Goal: Navigation & Orientation: Find specific page/section

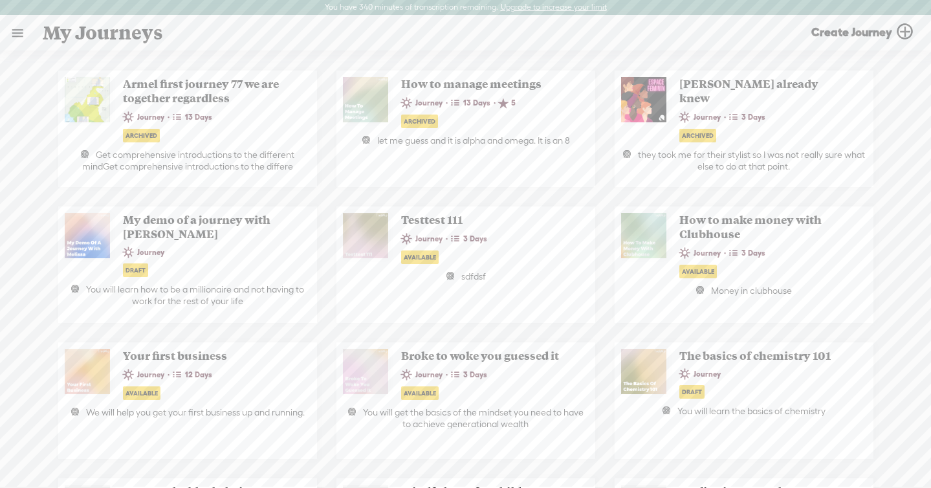
click at [6, 34] on link at bounding box center [18, 33] width 34 height 34
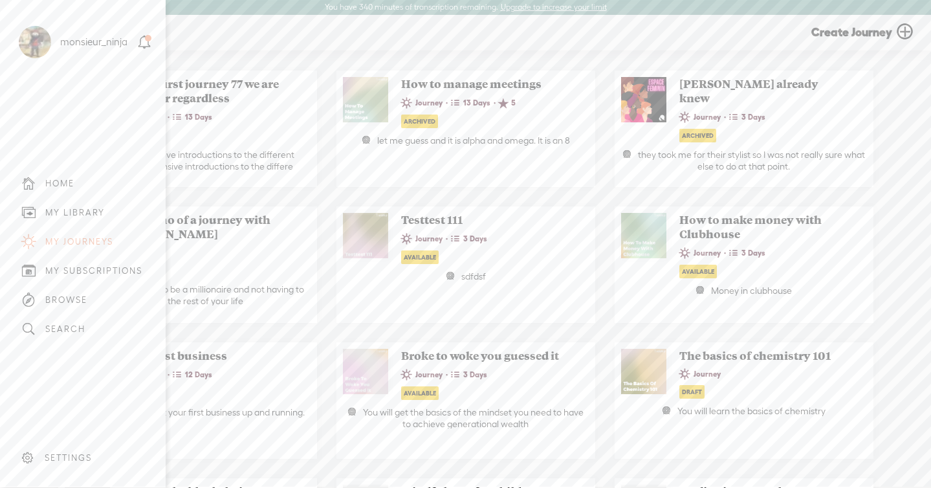
click at [96, 213] on div "MY LIBRARY" at bounding box center [75, 212] width 60 height 11
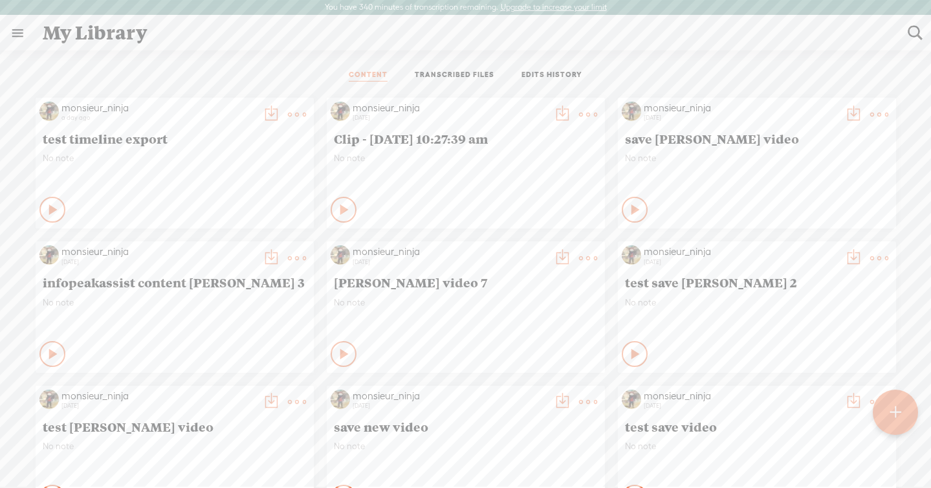
click at [468, 83] on ul "CONTENT TRANSCRIBED FILES EDITS HISTORY" at bounding box center [465, 75] width 343 height 31
click at [465, 74] on link "TRANSCRIBED FILES" at bounding box center [455, 76] width 80 height 12
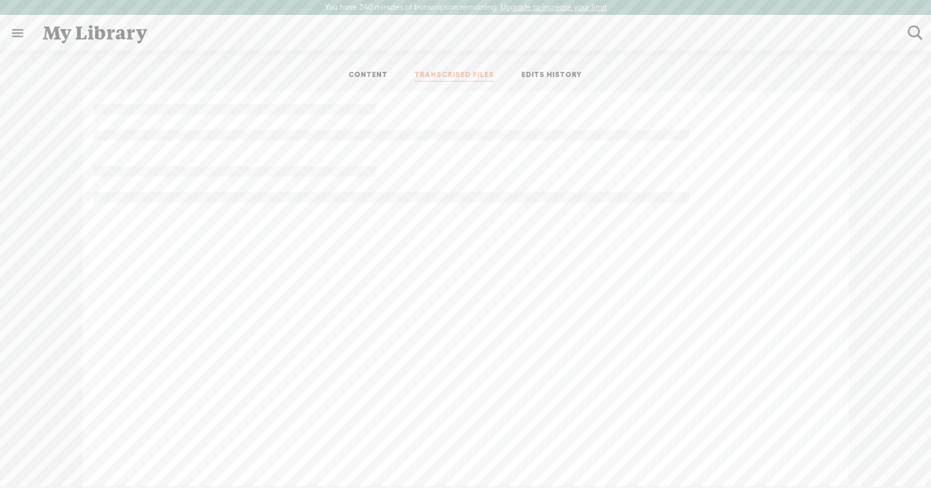
click at [538, 75] on link "EDITS HISTORY" at bounding box center [551, 76] width 61 height 12
click at [469, 79] on link "TRANSCRIBED FILES" at bounding box center [455, 76] width 80 height 12
click at [371, 72] on link "CONTENT" at bounding box center [368, 76] width 39 height 12
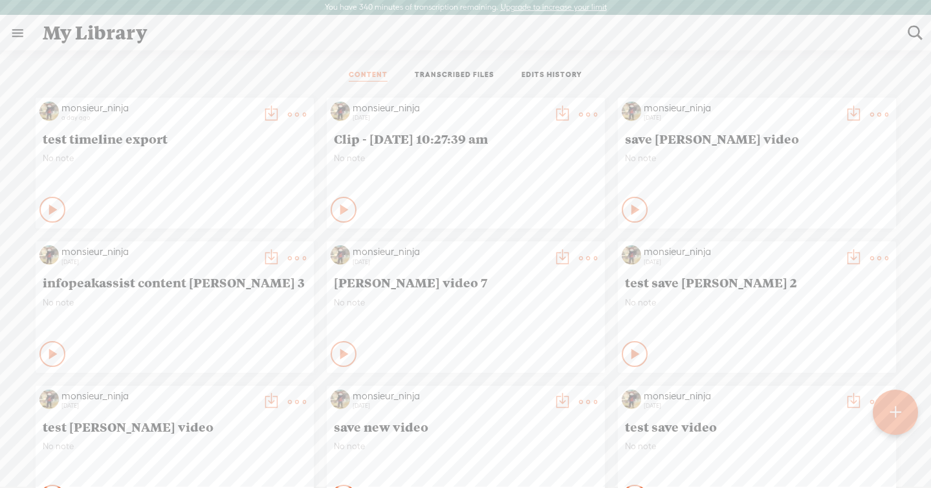
click at [429, 72] on link "TRANSCRIBED FILES" at bounding box center [455, 76] width 80 height 12
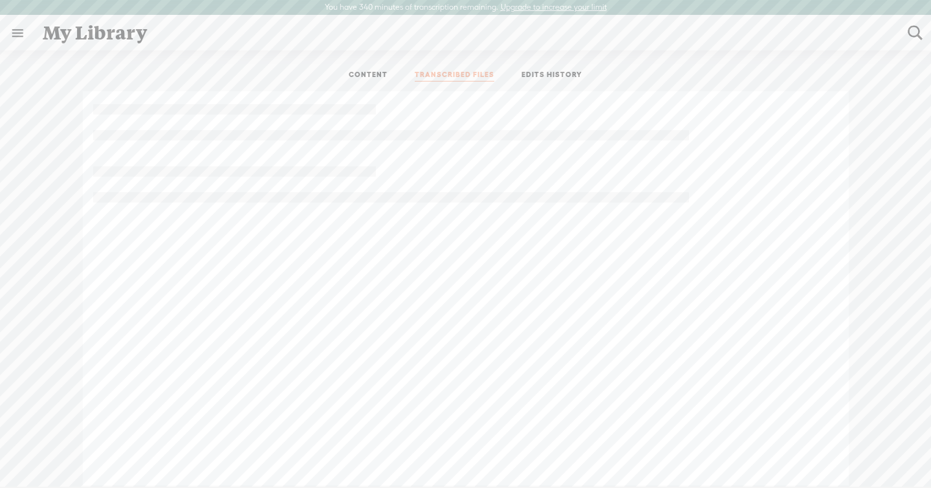
click at [540, 67] on ul "CONTENT TRANSCRIBED FILES EDITS HISTORY" at bounding box center [465, 75] width 343 height 31
click at [545, 77] on link "EDITS HISTORY" at bounding box center [551, 76] width 61 height 12
click at [472, 78] on link "TRANSCRIBED FILES" at bounding box center [455, 76] width 80 height 12
click at [547, 74] on link "EDITS HISTORY" at bounding box center [551, 76] width 61 height 12
click at [487, 73] on link "TRANSCRIBED FILES" at bounding box center [455, 76] width 80 height 12
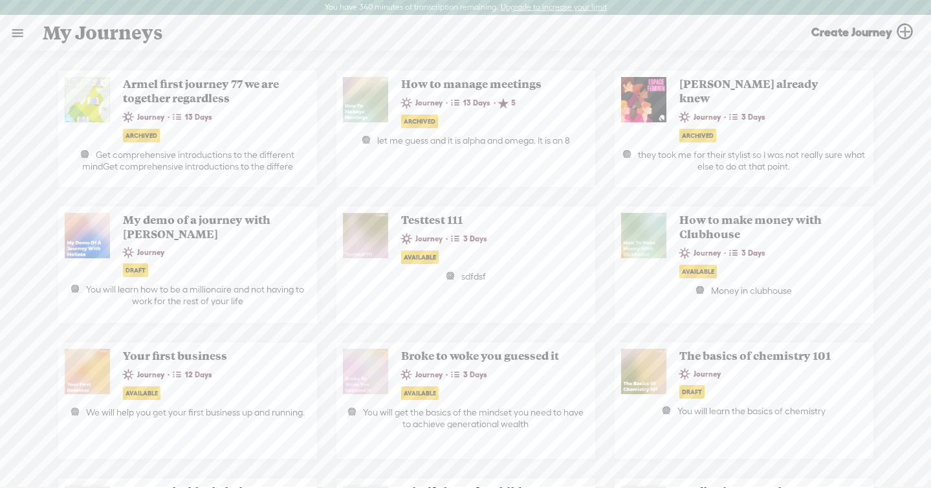
click at [12, 36] on link at bounding box center [18, 33] width 34 height 34
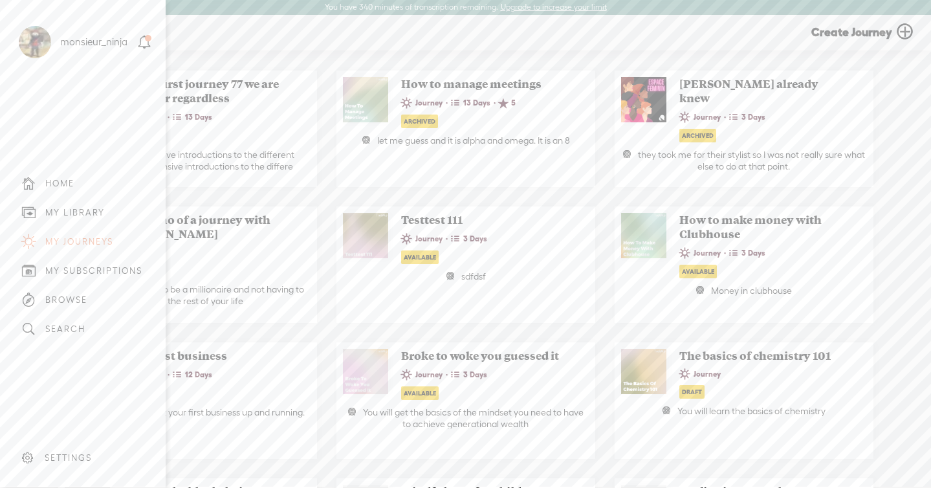
click at [71, 216] on div "MY LIBRARY" at bounding box center [75, 212] width 60 height 11
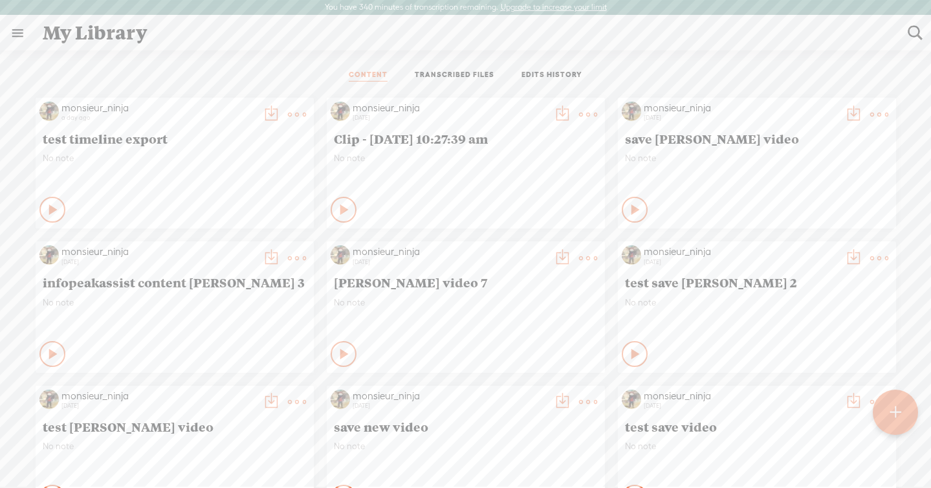
click at [452, 79] on link "TRANSCRIBED FILES" at bounding box center [455, 76] width 80 height 12
click at [438, 74] on link "TRANSCRIBED FILES" at bounding box center [455, 76] width 80 height 12
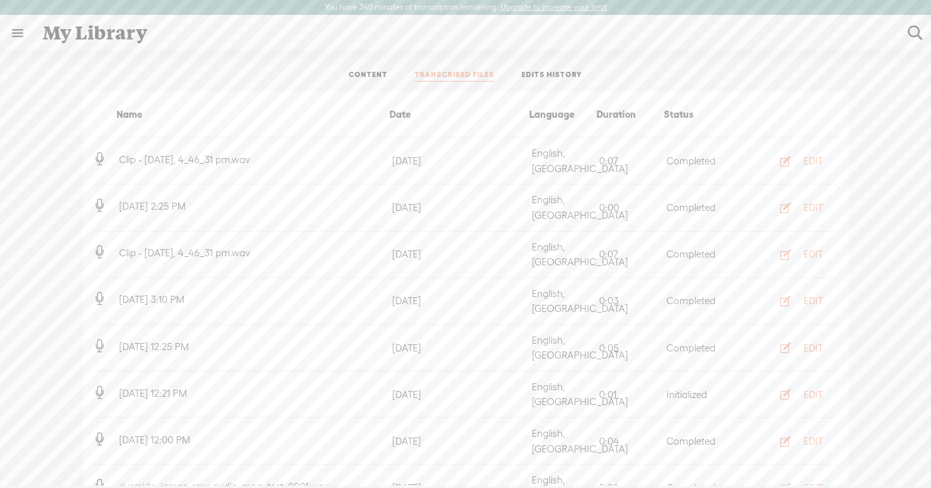
click at [540, 73] on link "EDITS HISTORY" at bounding box center [551, 76] width 61 height 12
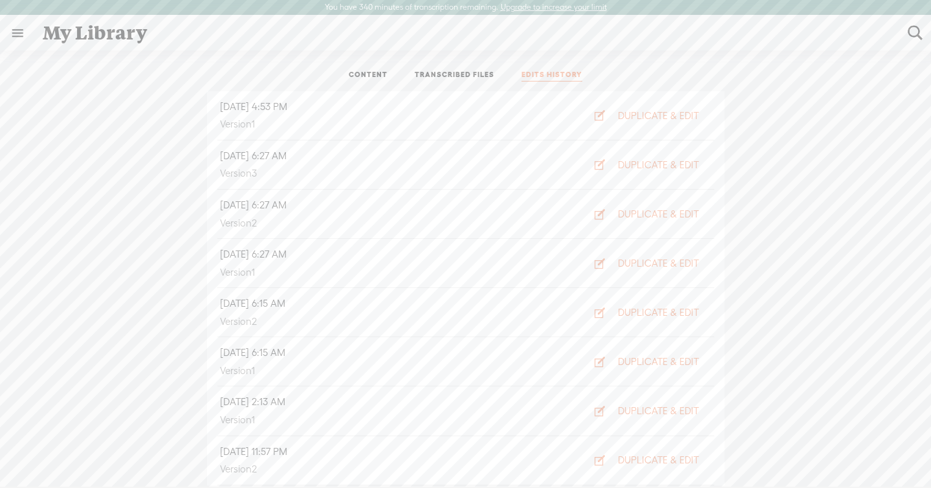
click at [442, 74] on link "TRANSCRIBED FILES" at bounding box center [455, 76] width 80 height 12
